Goal: Information Seeking & Learning: Learn about a topic

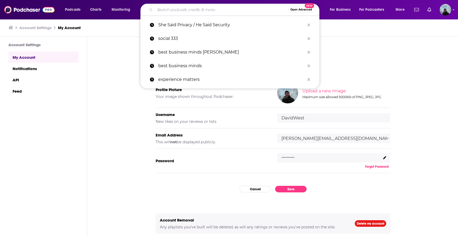
click at [209, 10] on input "Search podcasts, credits, & more..." at bounding box center [221, 10] width 133 height 8
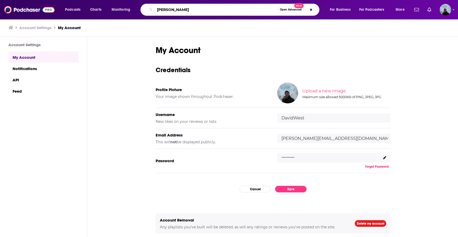
type input "[PERSON_NAME]"
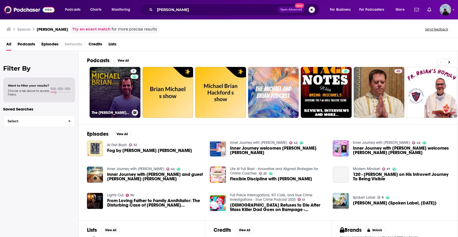
click at [120, 81] on link "4 The [PERSON_NAME] Show" at bounding box center [115, 92] width 51 height 51
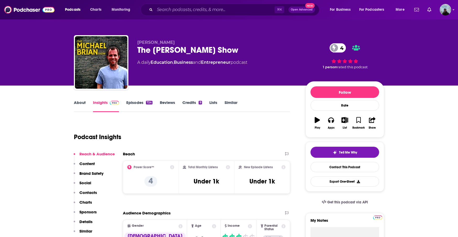
click at [80, 104] on link "About" at bounding box center [80, 106] width 12 height 12
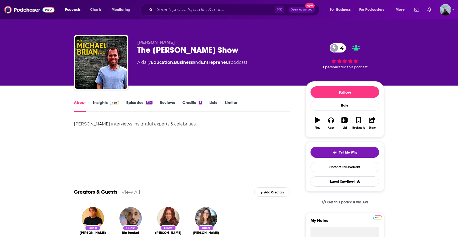
drag, startPoint x: 135, startPoint y: 63, endPoint x: 168, endPoint y: 66, distance: 32.4
click at [168, 66] on div "[PERSON_NAME] The [PERSON_NAME] Show 4 A daily Education , Business and Entrepr…" at bounding box center [229, 63] width 310 height 57
copy div "A daily Education , Business and Entrepreneur podcast"
drag, startPoint x: 109, startPoint y: 125, endPoint x: 158, endPoint y: 127, distance: 49.4
click at [158, 127] on div "[PERSON_NAME] interviews insightful experts & celebrities." at bounding box center [182, 123] width 216 height 7
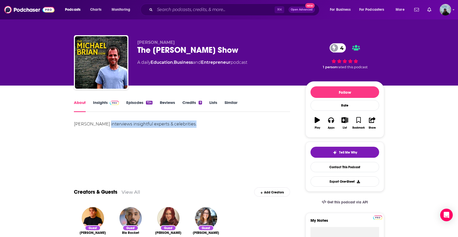
drag, startPoint x: 197, startPoint y: 125, endPoint x: 104, endPoint y: 126, distance: 93.9
click at [104, 126] on div "[PERSON_NAME] interviews insightful experts & celebrities." at bounding box center [182, 123] width 216 height 7
copy div "interviews insightful experts & celebrities."
